Goal: Navigation & Orientation: Find specific page/section

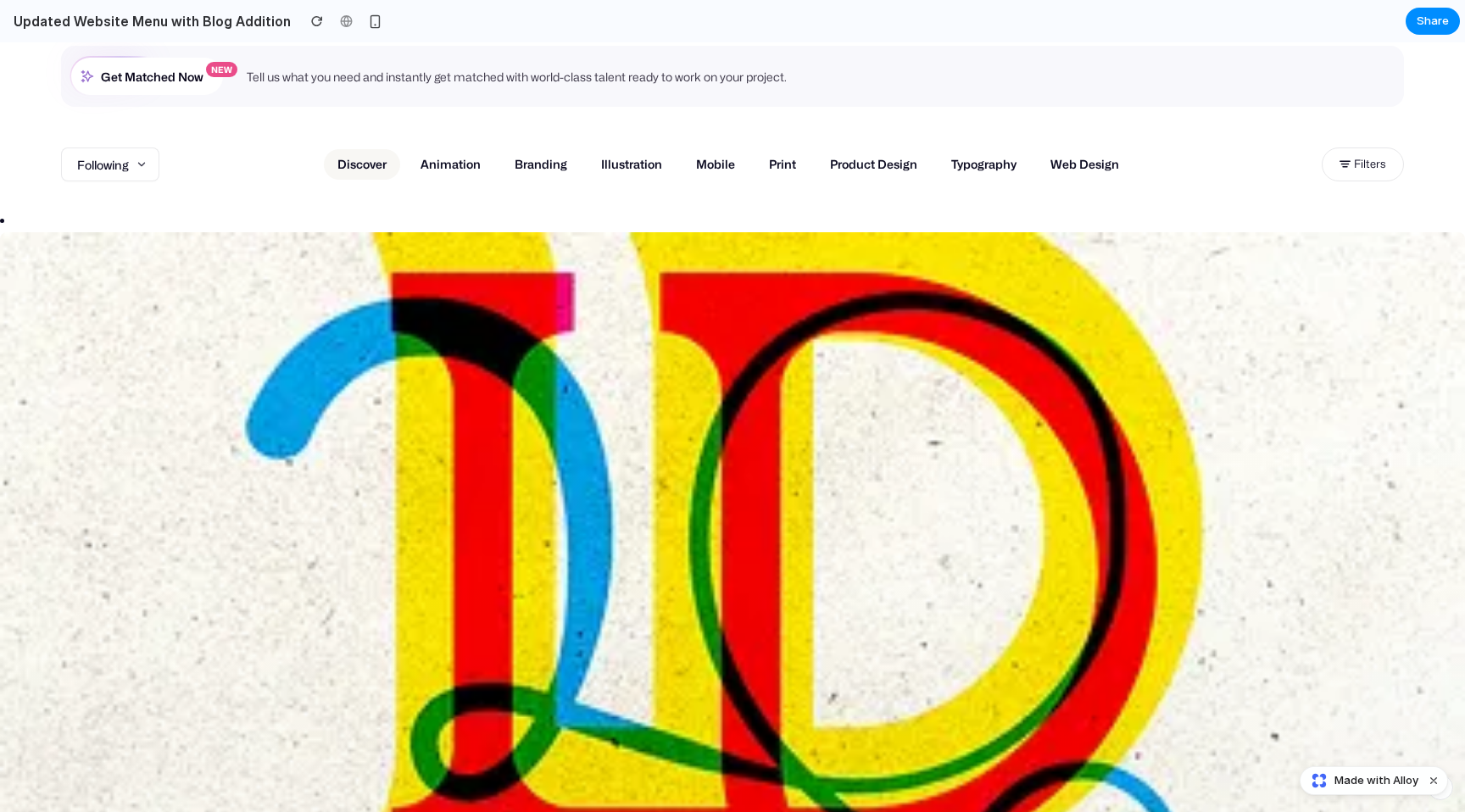
scroll to position [249, 0]
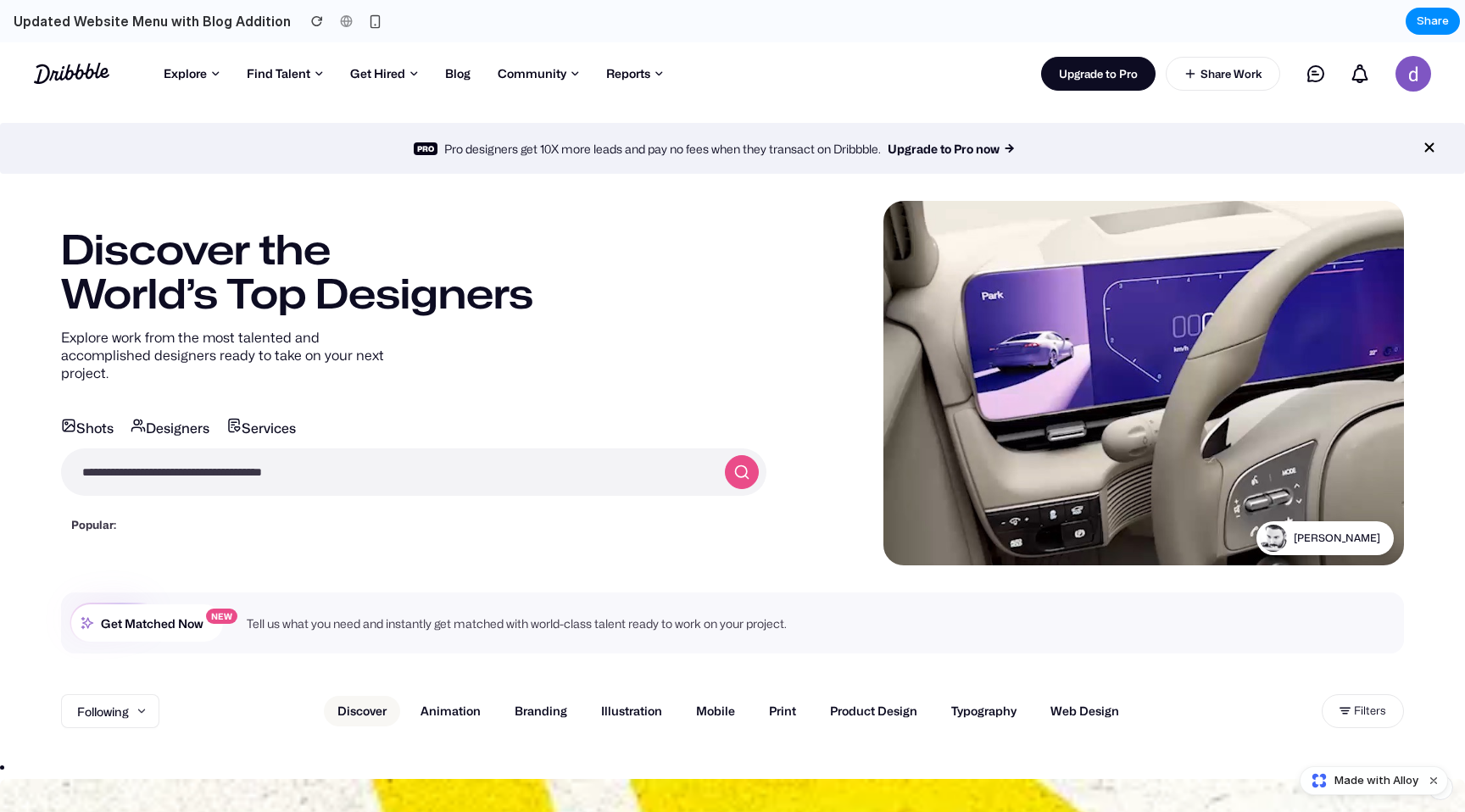
scroll to position [0, 0]
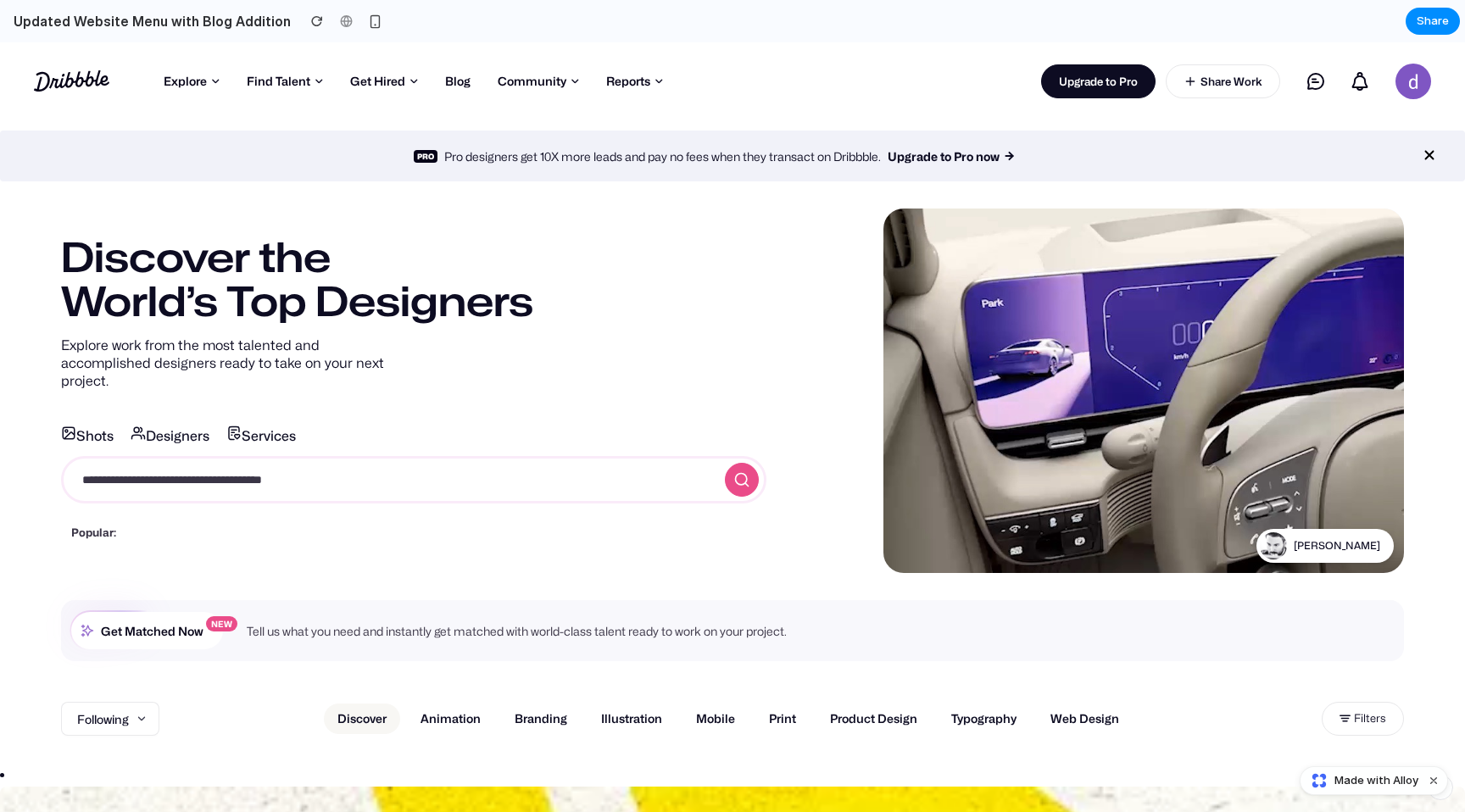
click at [321, 475] on input "search" at bounding box center [388, 479] width 653 height 46
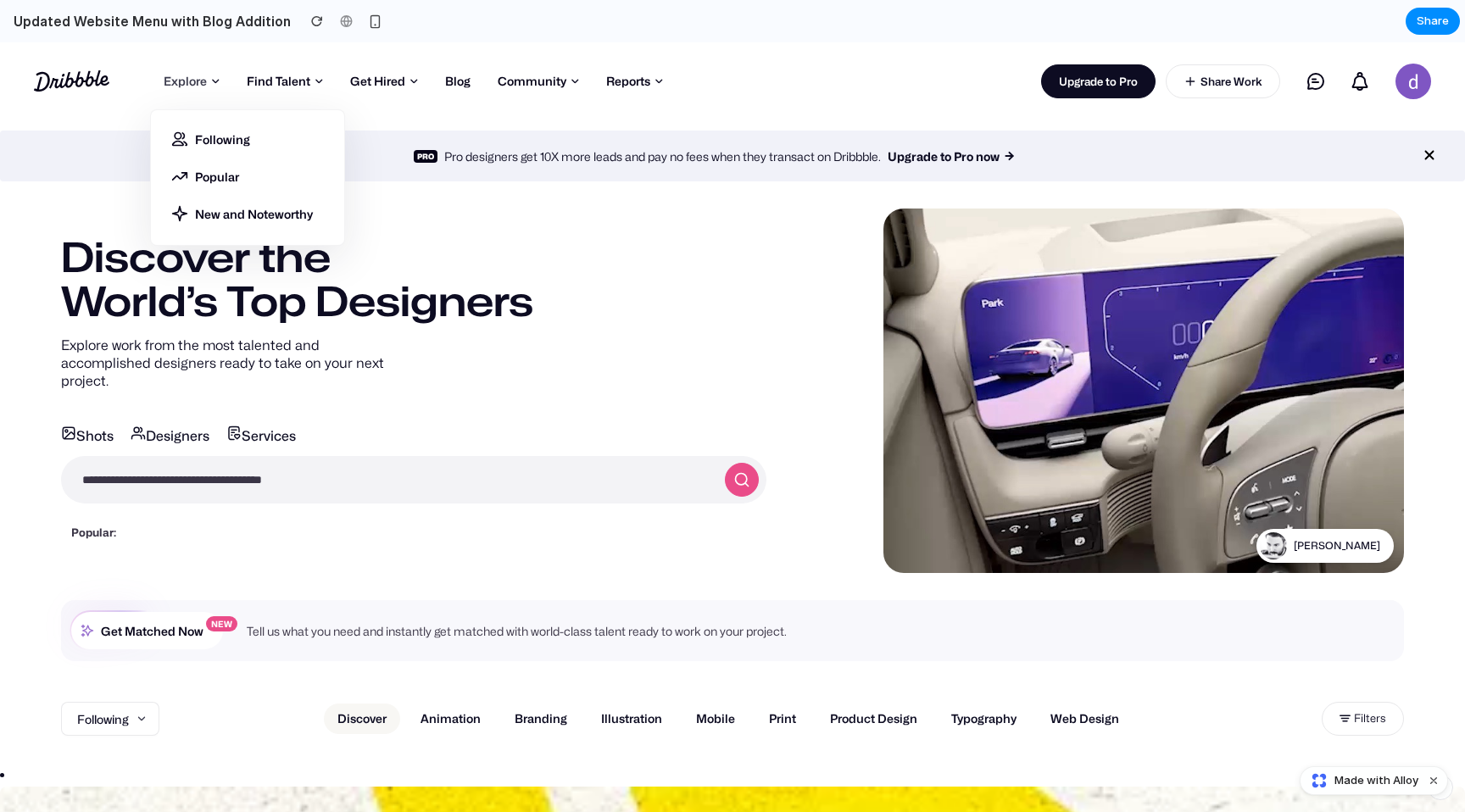
click at [222, 77] on link "Explore" at bounding box center [191, 81] width 83 height 25
click at [205, 168] on link "Popular" at bounding box center [247, 176] width 153 height 37
